Goal: Task Accomplishment & Management: Manage account settings

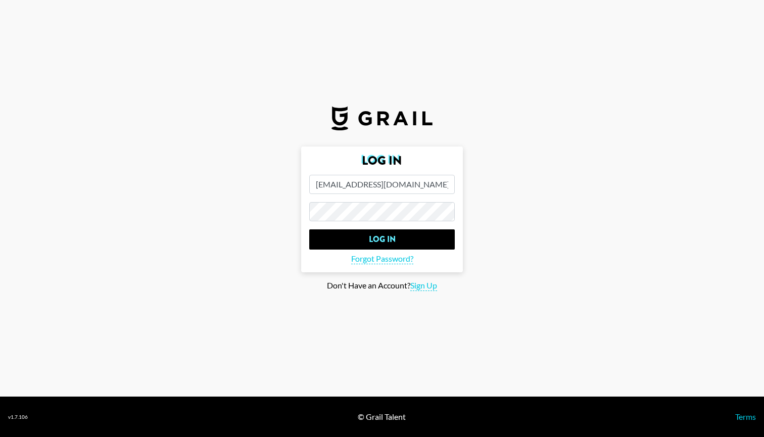
type input "[EMAIL_ADDRESS][DOMAIN_NAME]"
click at [382, 239] on input "Log In" at bounding box center [381, 239] width 145 height 20
type input "[EMAIL_ADDRESS][DOMAIN_NAME]"
click at [382, 239] on input "Log In" at bounding box center [381, 239] width 145 height 20
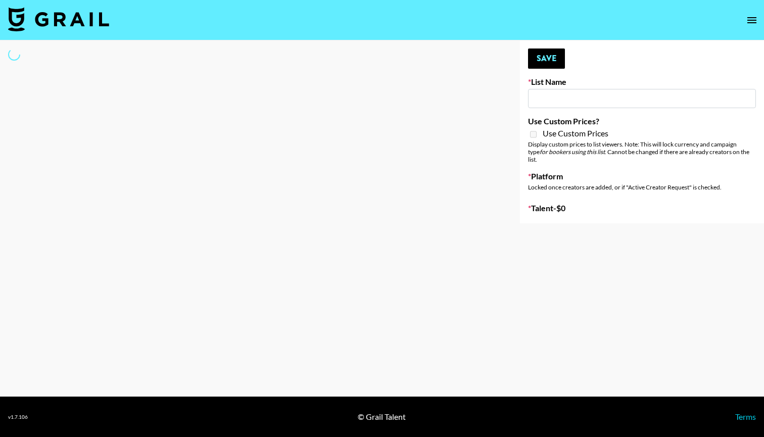
type input "Young T & Bugsy List"
select select "Song"
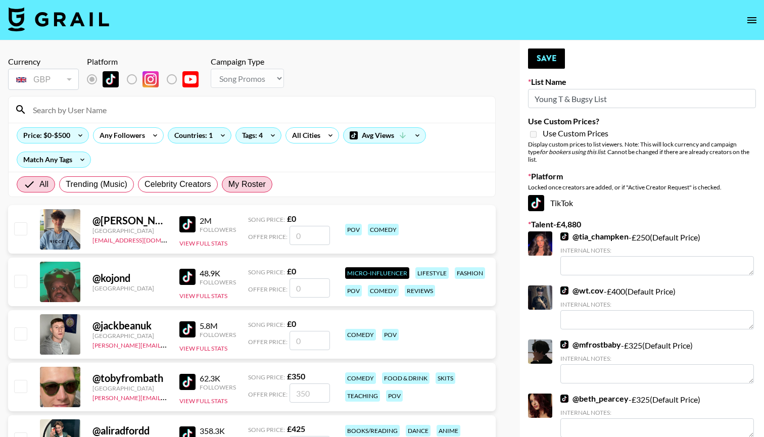
click at [243, 186] on span "My Roster" at bounding box center [246, 184] width 37 height 12
click at [228, 184] on input "My Roster" at bounding box center [228, 184] width 0 height 0
radio input "true"
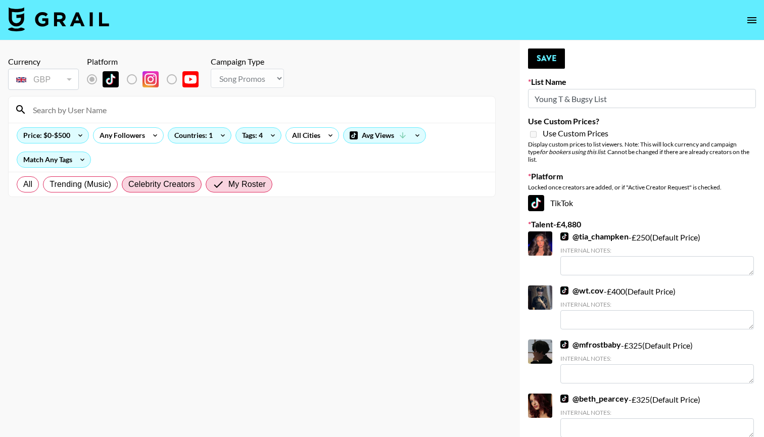
click at [152, 184] on span "Celebrity Creators" at bounding box center [161, 184] width 67 height 12
click at [128, 184] on input "Celebrity Creators" at bounding box center [128, 184] width 0 height 0
radio input "true"
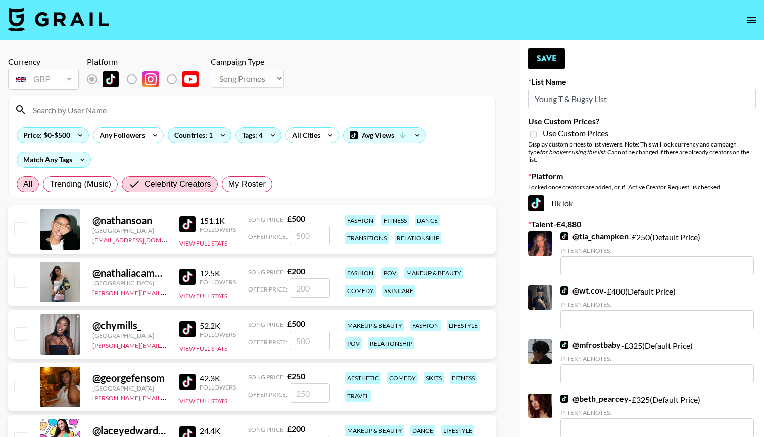
click at [29, 182] on span "All" at bounding box center [27, 184] width 9 height 12
click at [23, 184] on input "All" at bounding box center [23, 184] width 0 height 0
radio input "true"
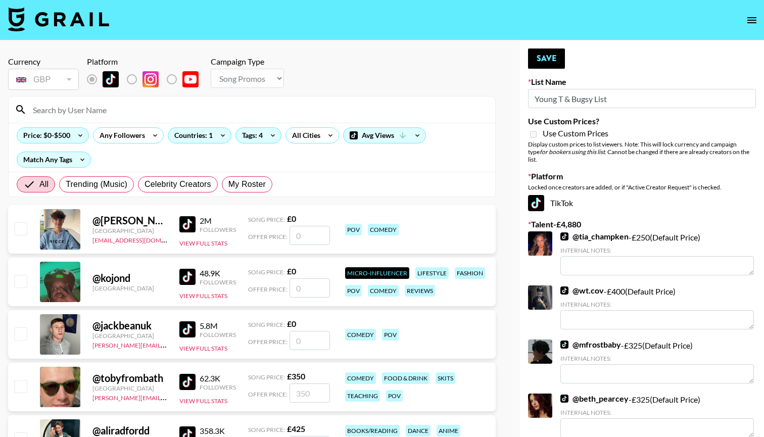
click at [108, 116] on input at bounding box center [258, 110] width 462 height 16
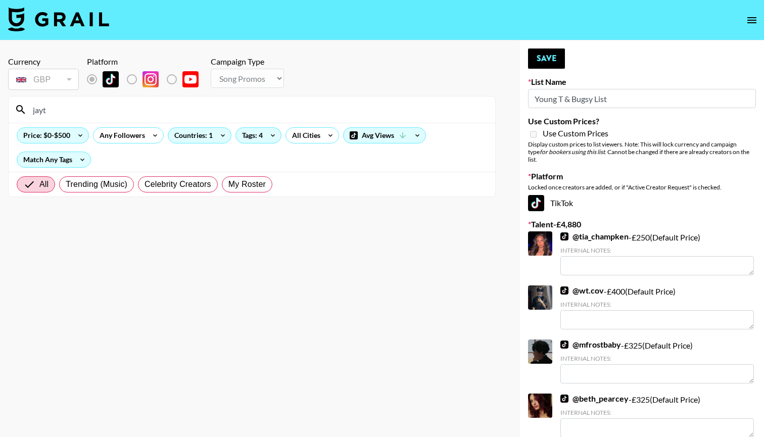
type input "jayta"
